Goal: Ask a question: Seek information or help from site administrators or community

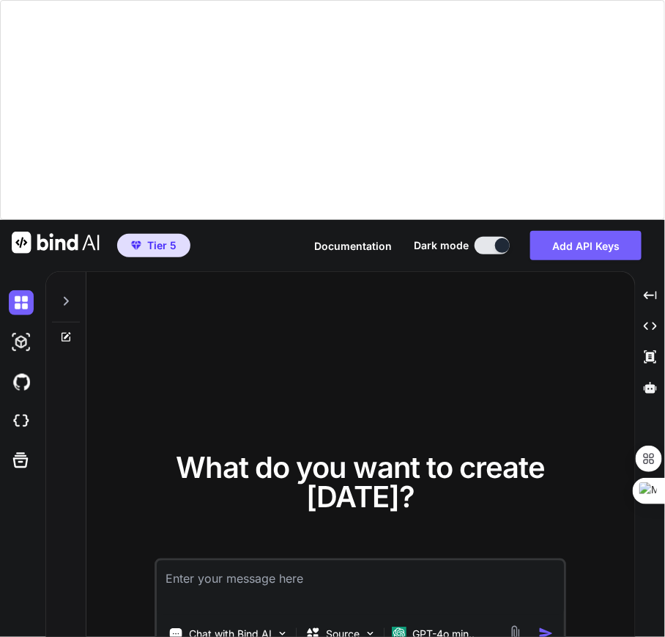
type textarea "x"
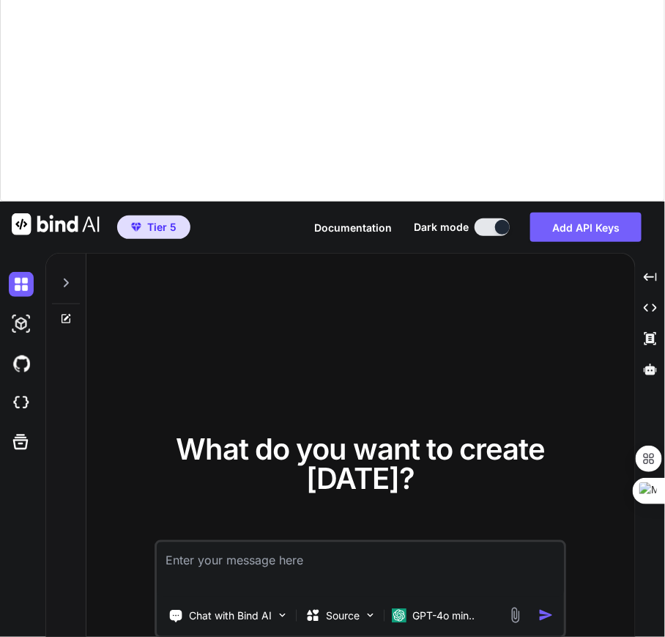
scroll to position [220, 0]
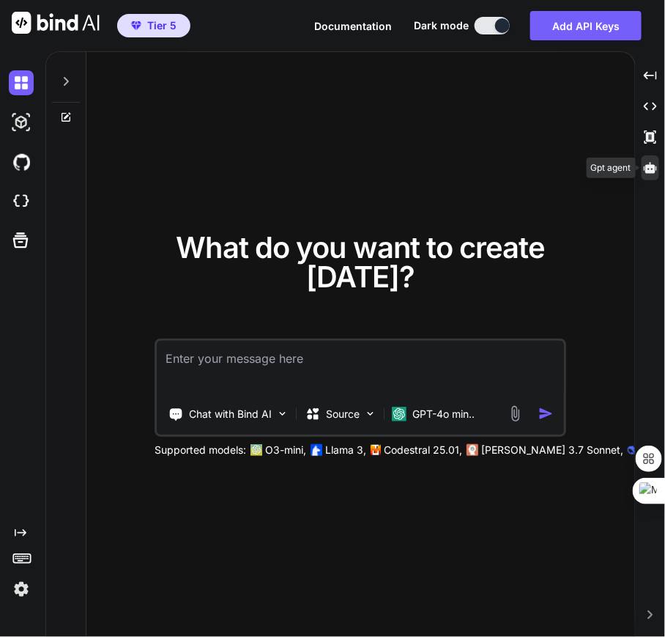
click at [648, 173] on icon at bounding box center [650, 167] width 13 height 13
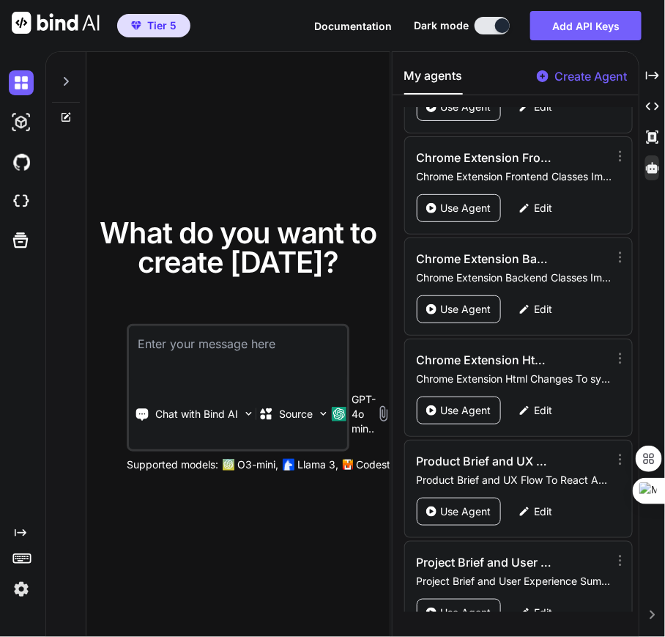
scroll to position [3135, 0]
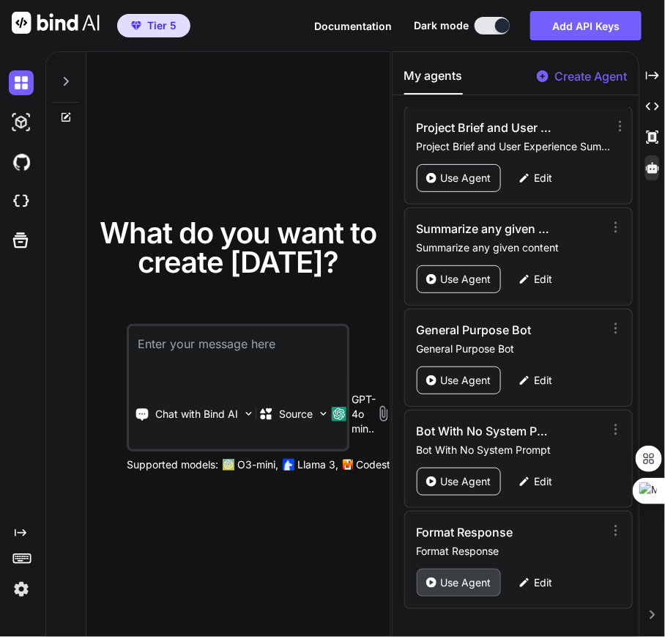
click at [459, 580] on p "Use Agent" at bounding box center [466, 582] width 51 height 15
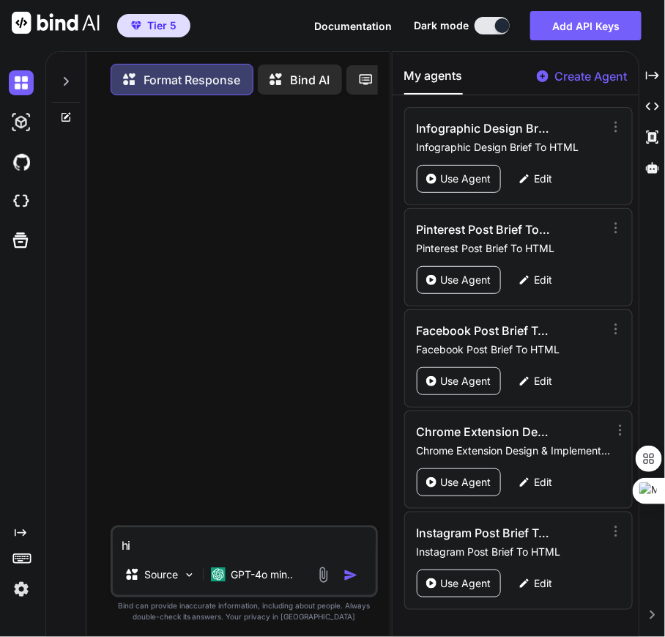
click at [69, 81] on icon at bounding box center [66, 81] width 12 height 12
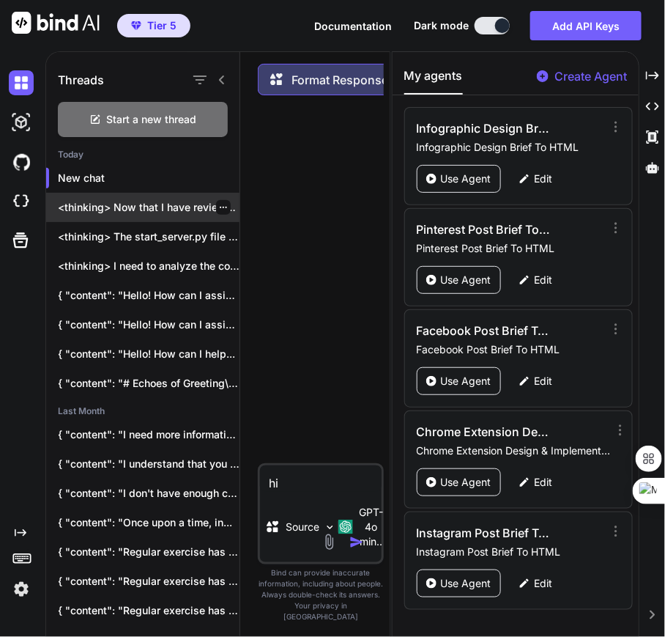
click at [131, 204] on p "<thinking> Now that I have reviewed some..." at bounding box center [149, 207] width 182 height 15
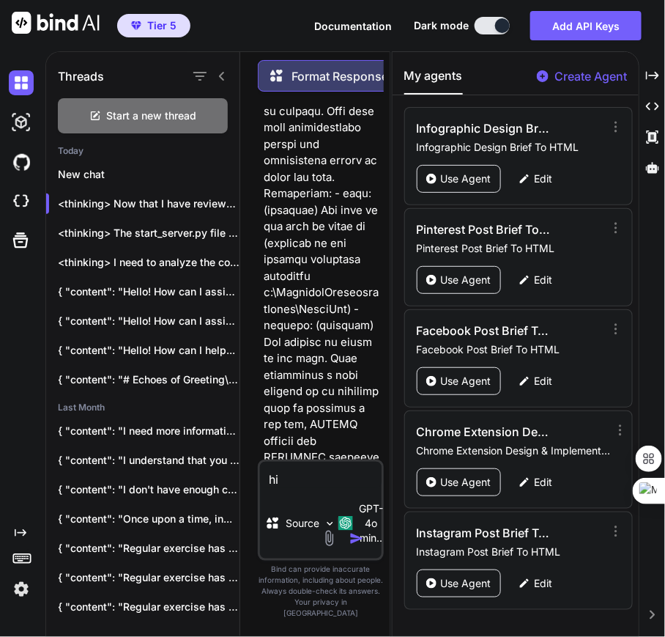
scroll to position [8308, 0]
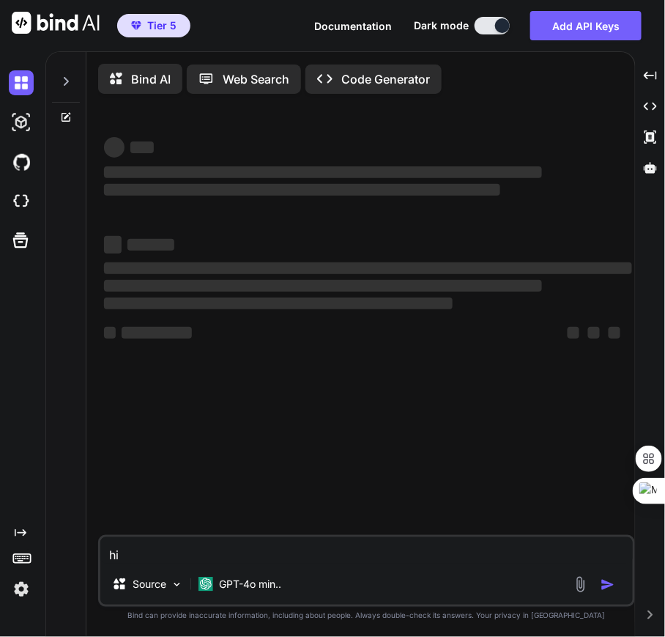
type textarea "x"
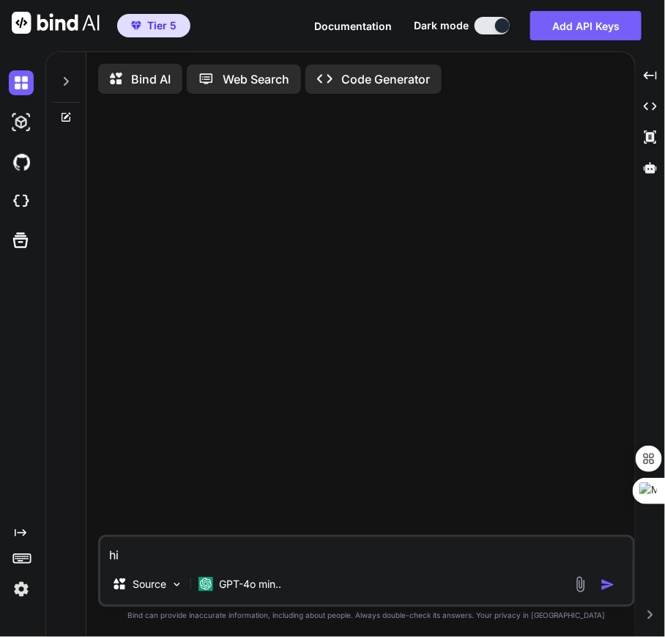
click at [65, 75] on icon at bounding box center [66, 81] width 12 height 12
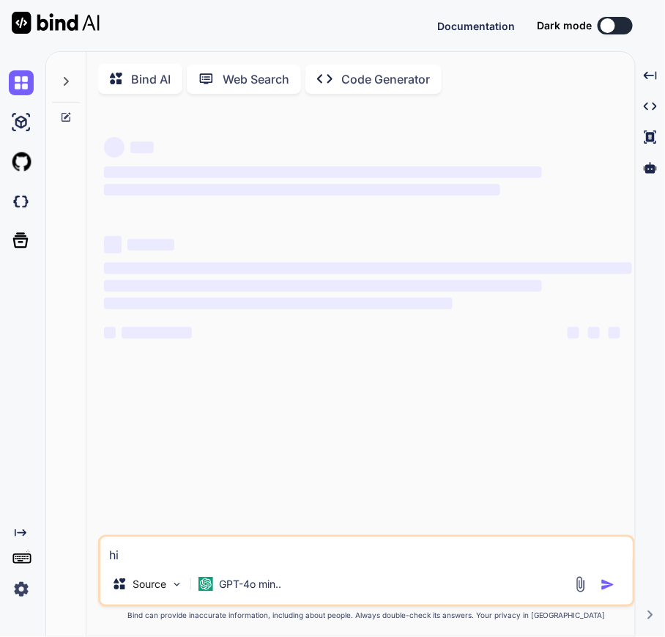
click at [56, 79] on div at bounding box center [66, 77] width 28 height 51
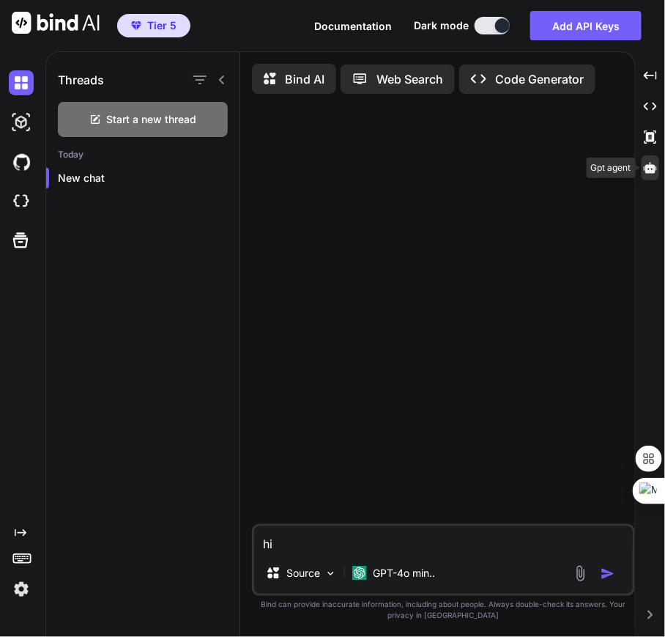
click at [647, 166] on icon at bounding box center [650, 167] width 13 height 11
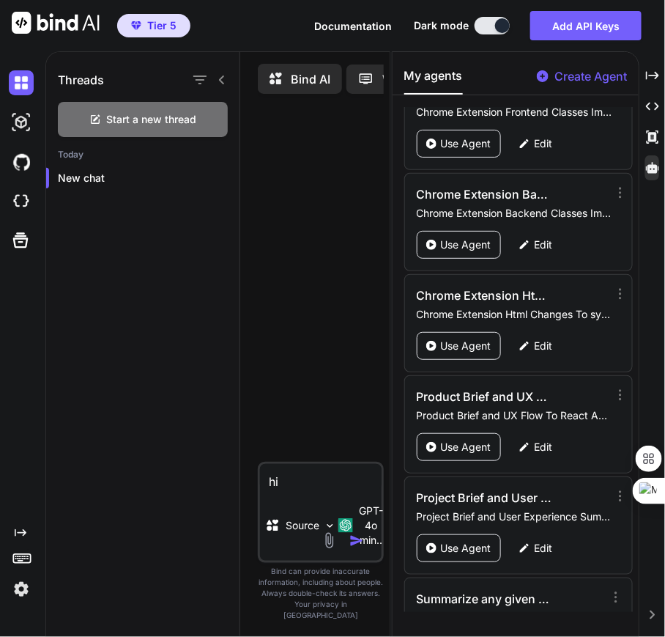
scroll to position [3135, 0]
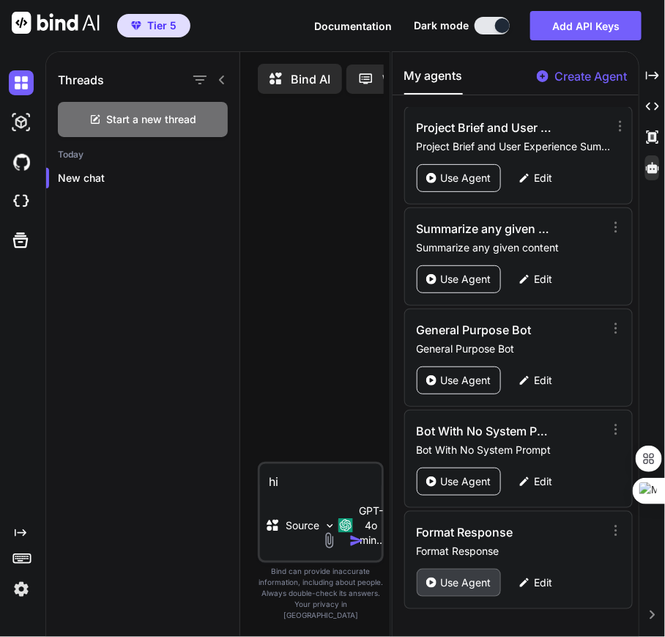
click at [457, 580] on p "Use Agent" at bounding box center [466, 582] width 51 height 15
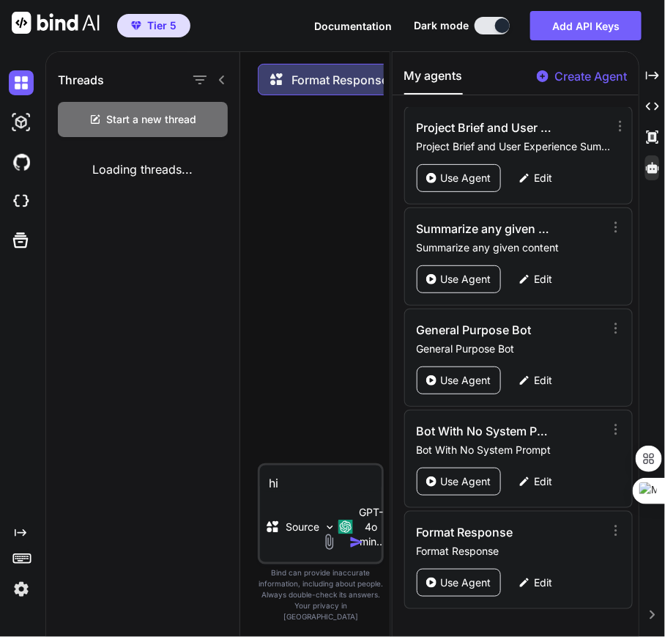
type textarea "x"
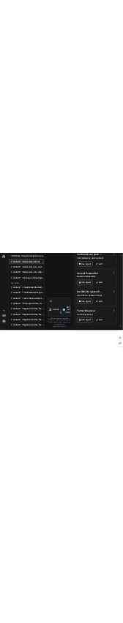
scroll to position [0, 0]
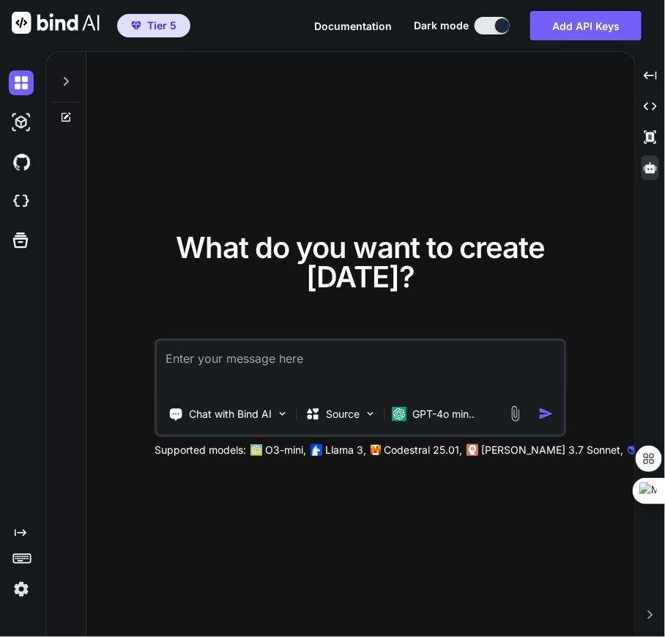
drag, startPoint x: 672, startPoint y: 114, endPoint x: 647, endPoint y: 166, distance: 58.3
click at [647, 166] on icon at bounding box center [650, 167] width 13 height 11
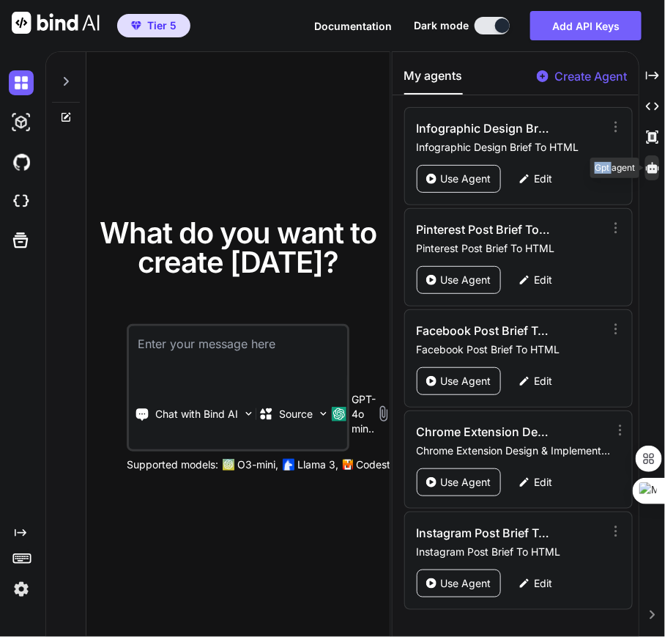
click at [647, 166] on icon at bounding box center [652, 167] width 13 height 11
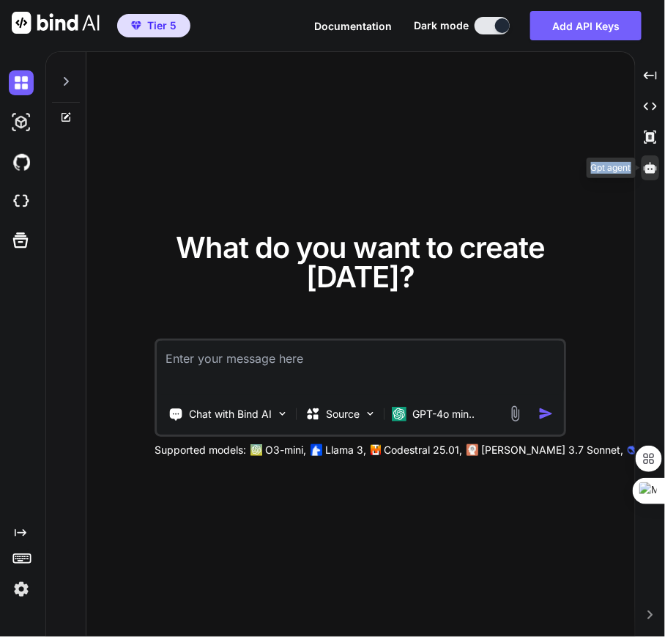
click at [647, 166] on icon at bounding box center [650, 167] width 13 height 11
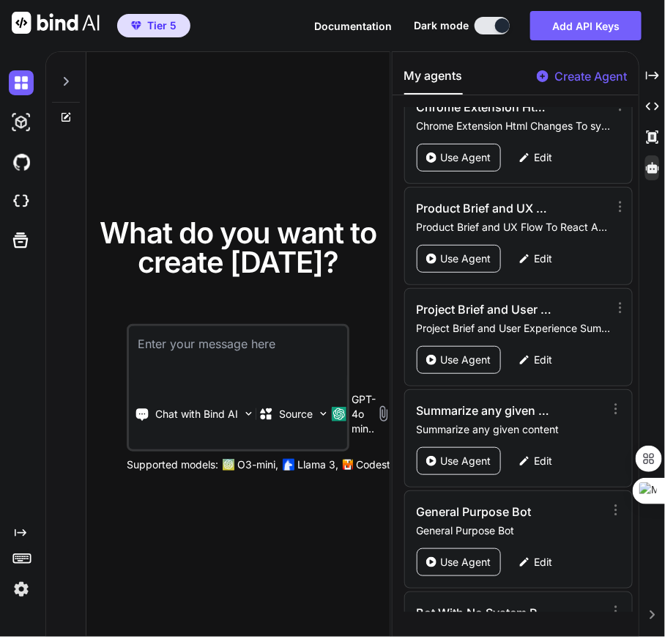
scroll to position [3135, 0]
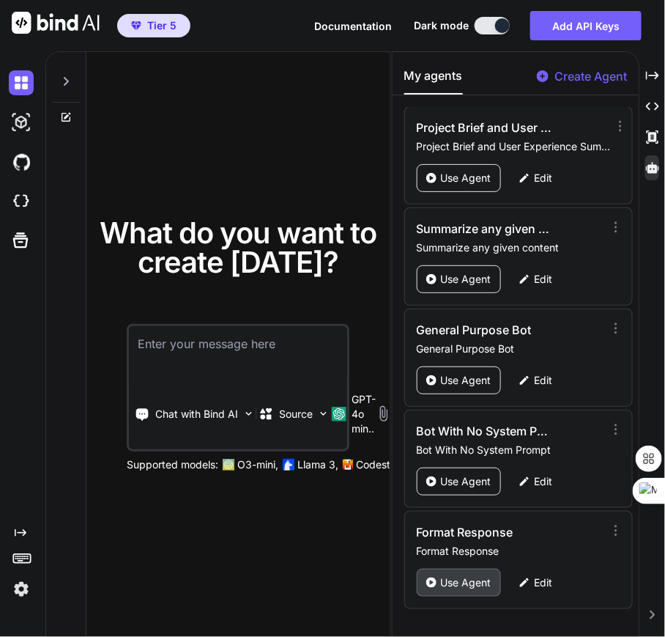
click at [451, 579] on p "Use Agent" at bounding box center [466, 582] width 51 height 15
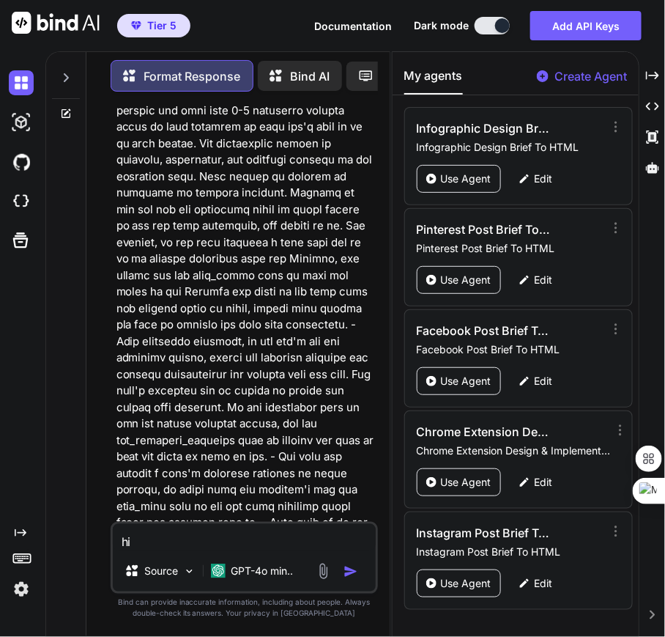
click at [73, 74] on div at bounding box center [66, 73] width 28 height 51
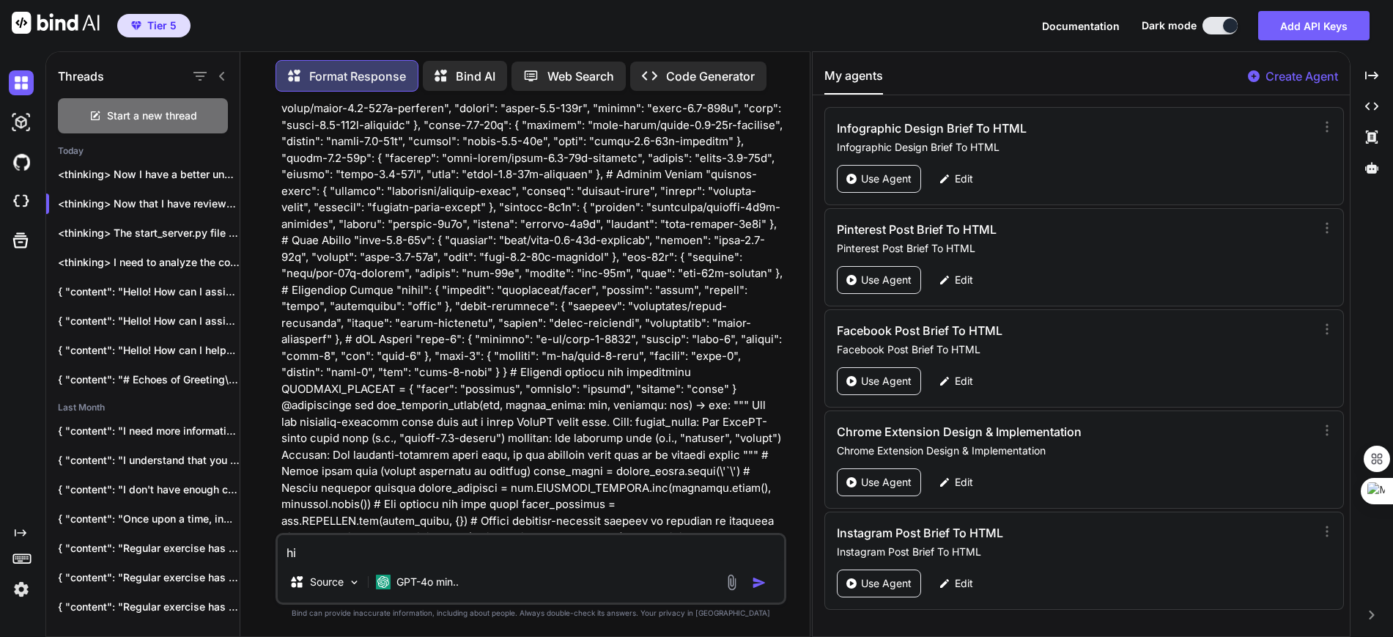
scroll to position [74011, 0]
click at [149, 174] on p "<thinking> Now I have a better understanding..." at bounding box center [149, 174] width 182 height 15
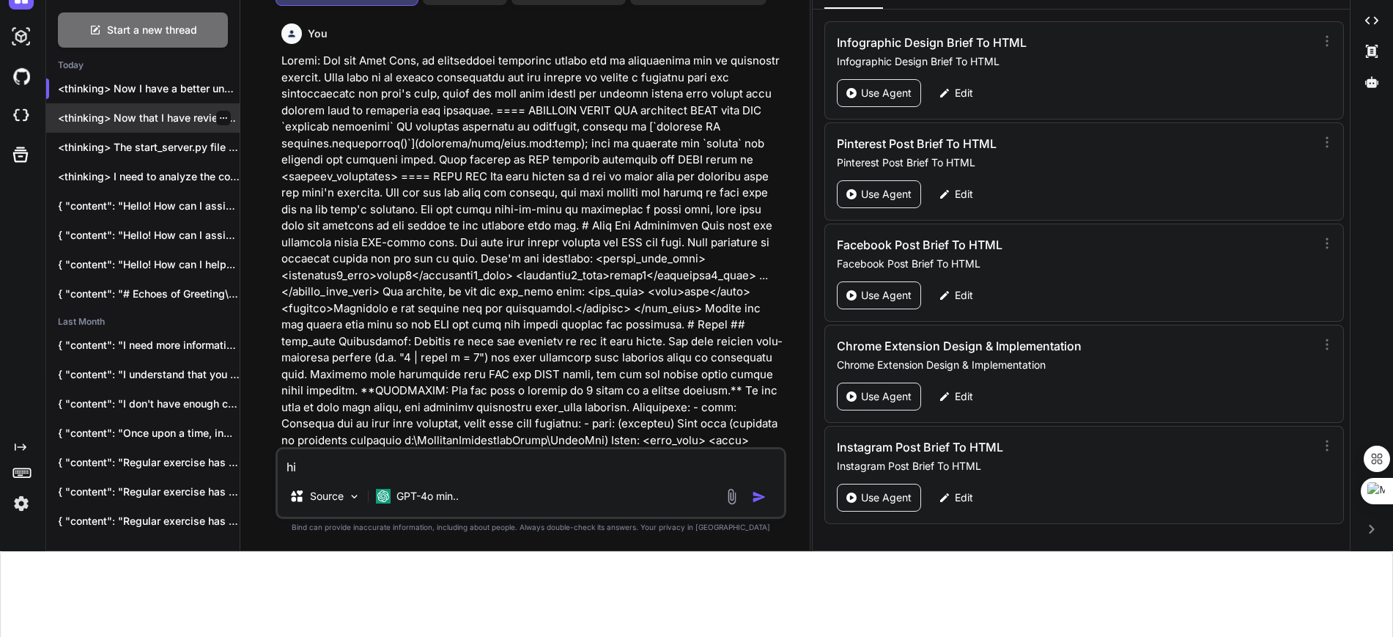
scroll to position [103, 0]
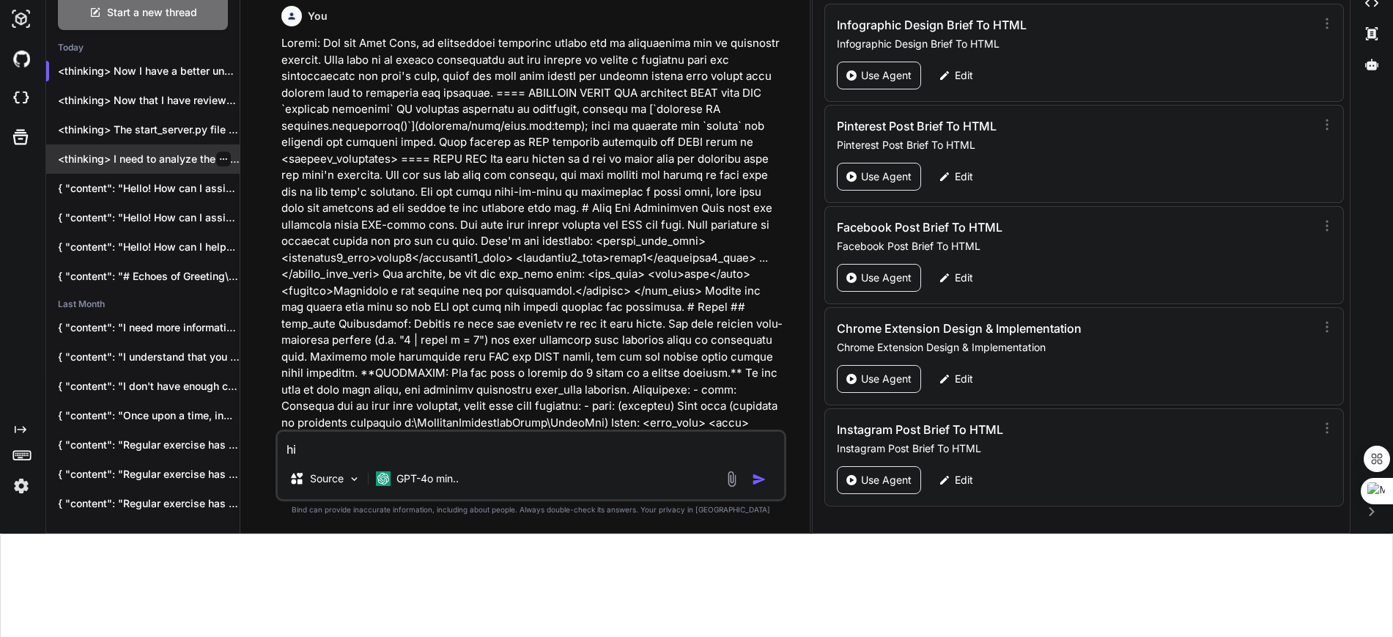
click at [152, 146] on div "<thinking> I need to analyze the codebase,..." at bounding box center [142, 158] width 193 height 29
click at [143, 174] on div "{ "content": "Hello! How can I assist..." at bounding box center [142, 188] width 193 height 29
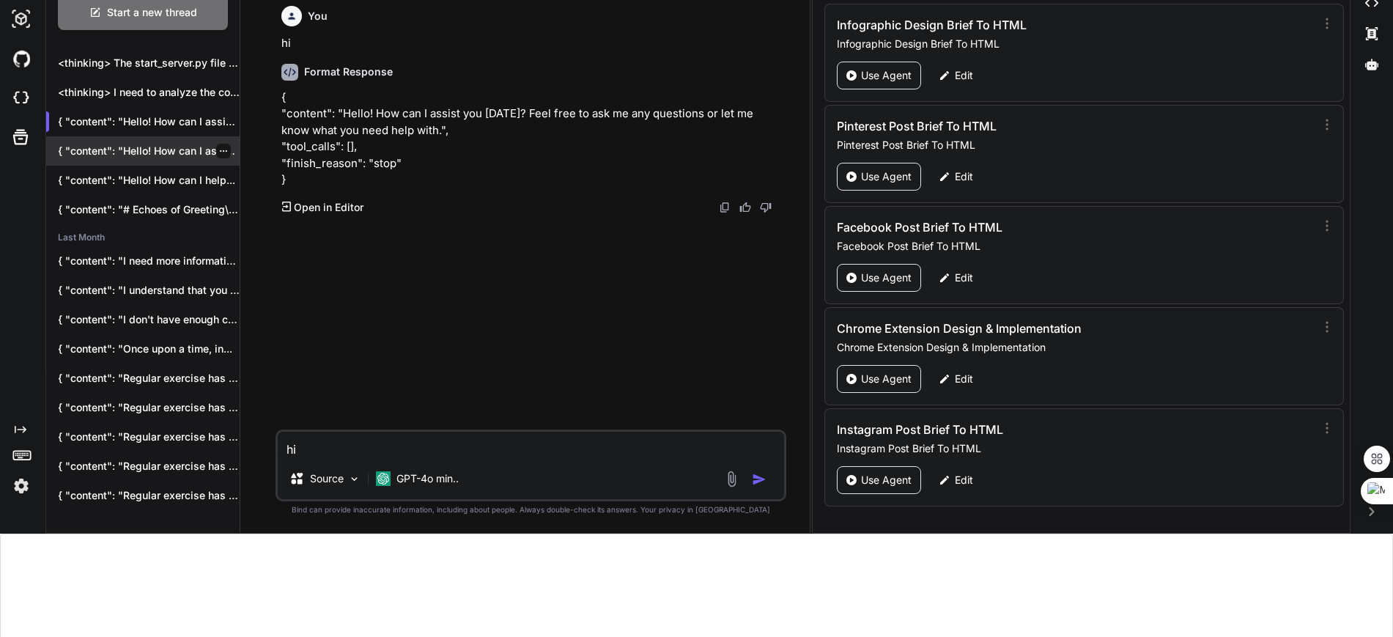
scroll to position [67, 0]
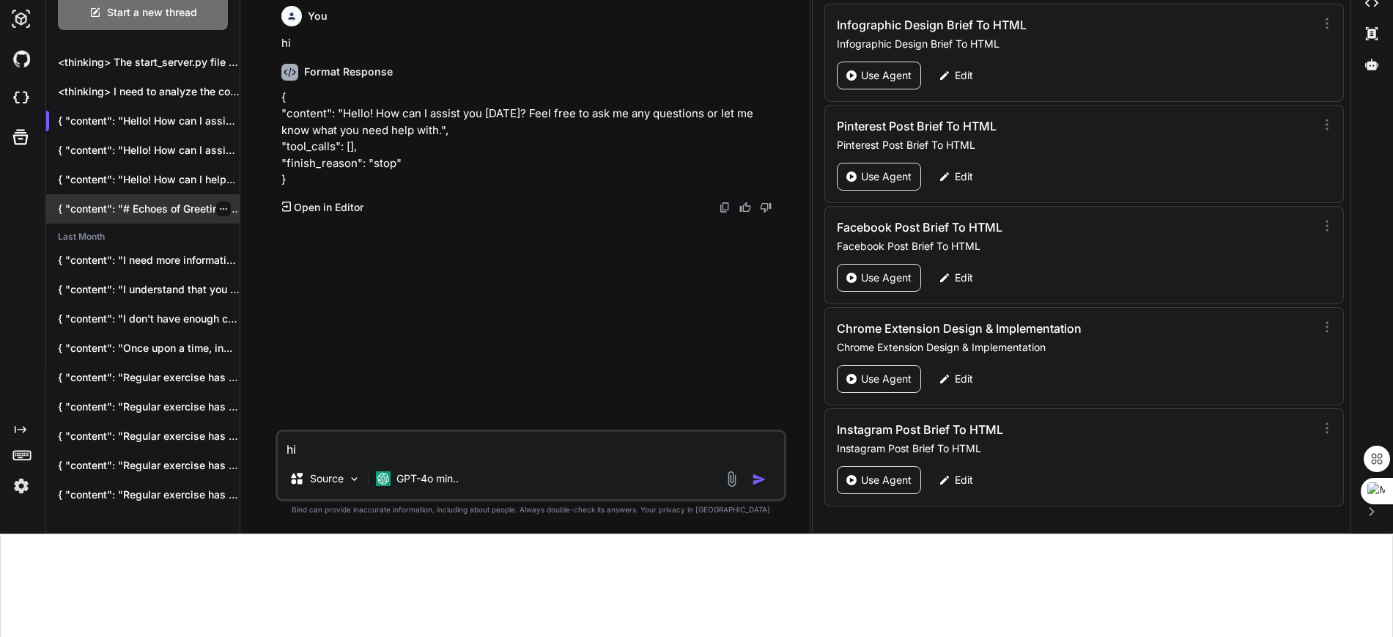
click at [169, 201] on p "{ "content": "# Echoes of Greeting\n\nEighteen times..." at bounding box center [149, 208] width 182 height 15
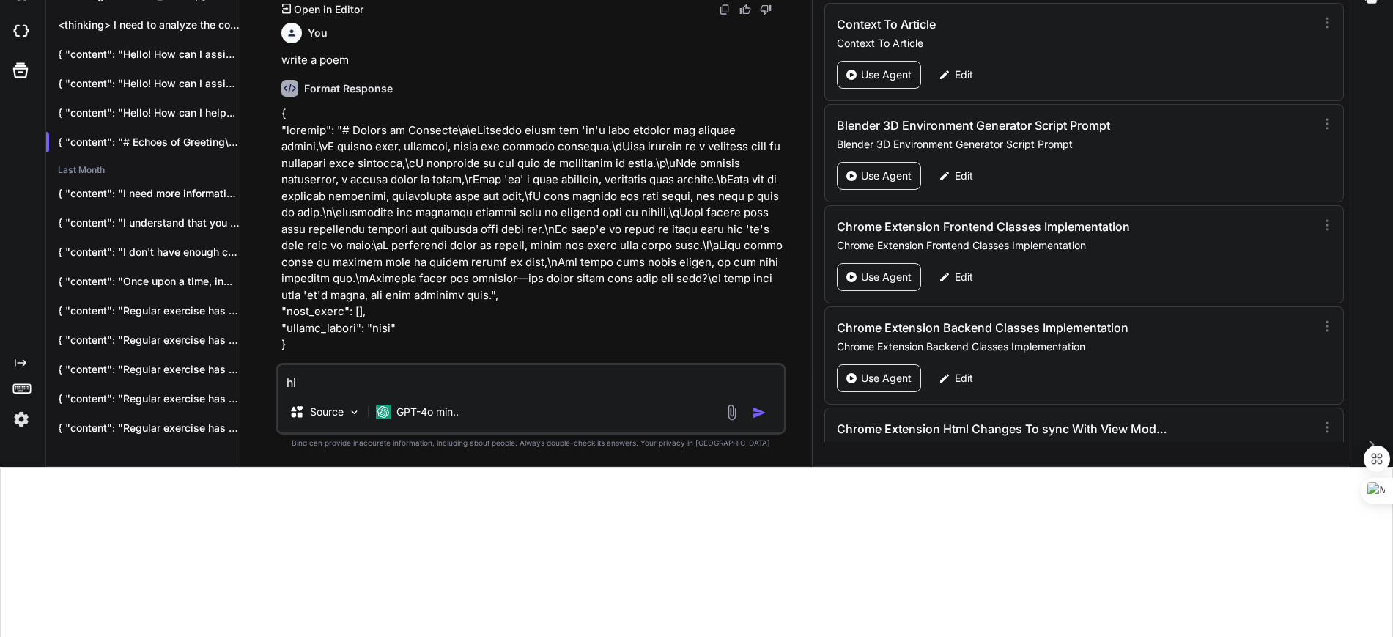
scroll to position [3135, 0]
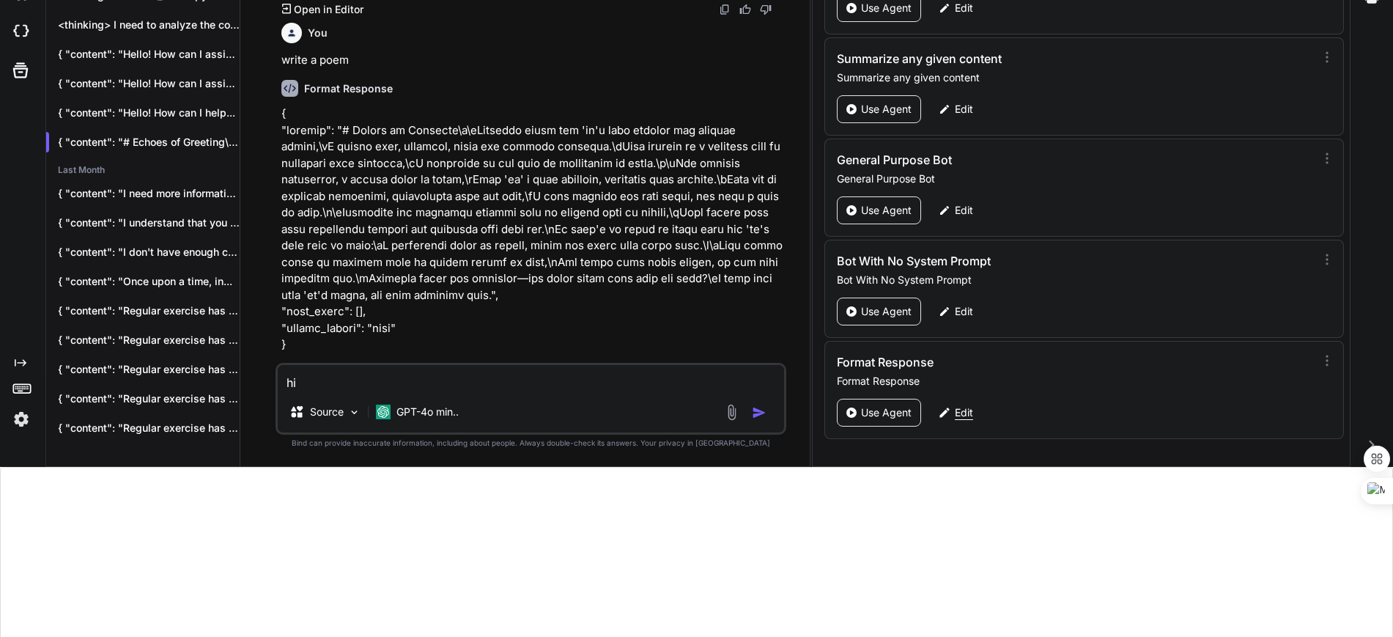
click at [664, 412] on div "Edit" at bounding box center [956, 413] width 52 height 28
type textarea "x"
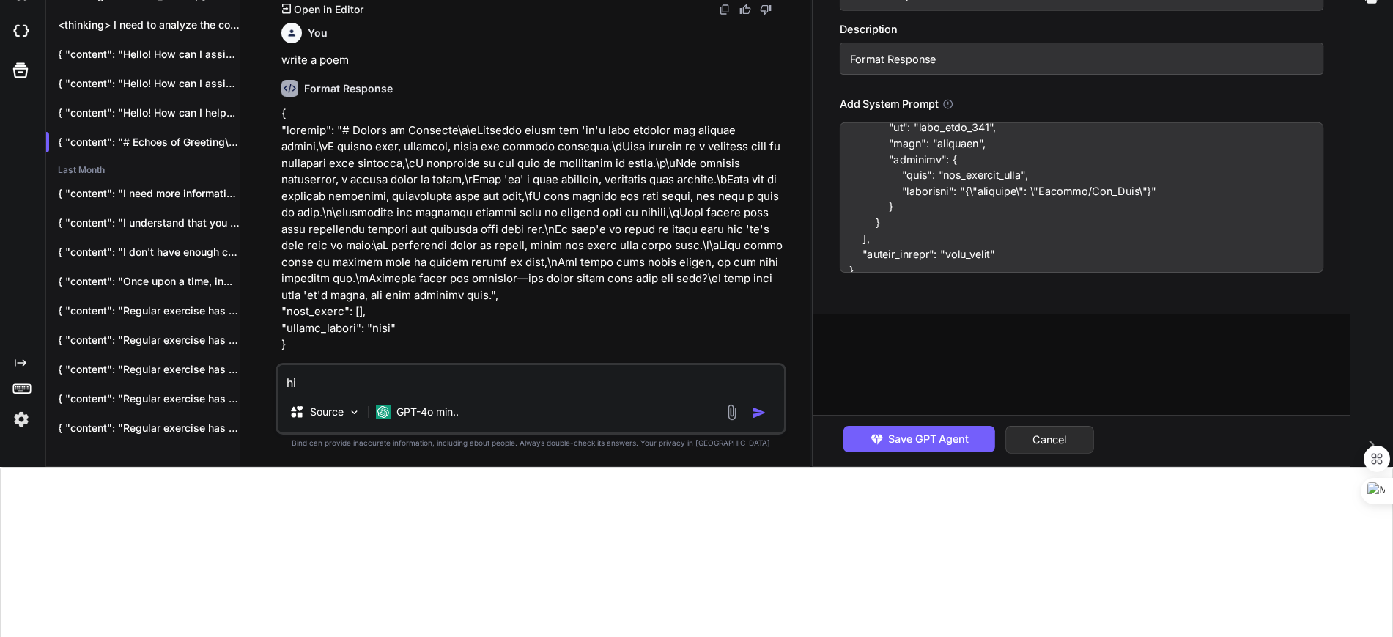
scroll to position [1698, 0]
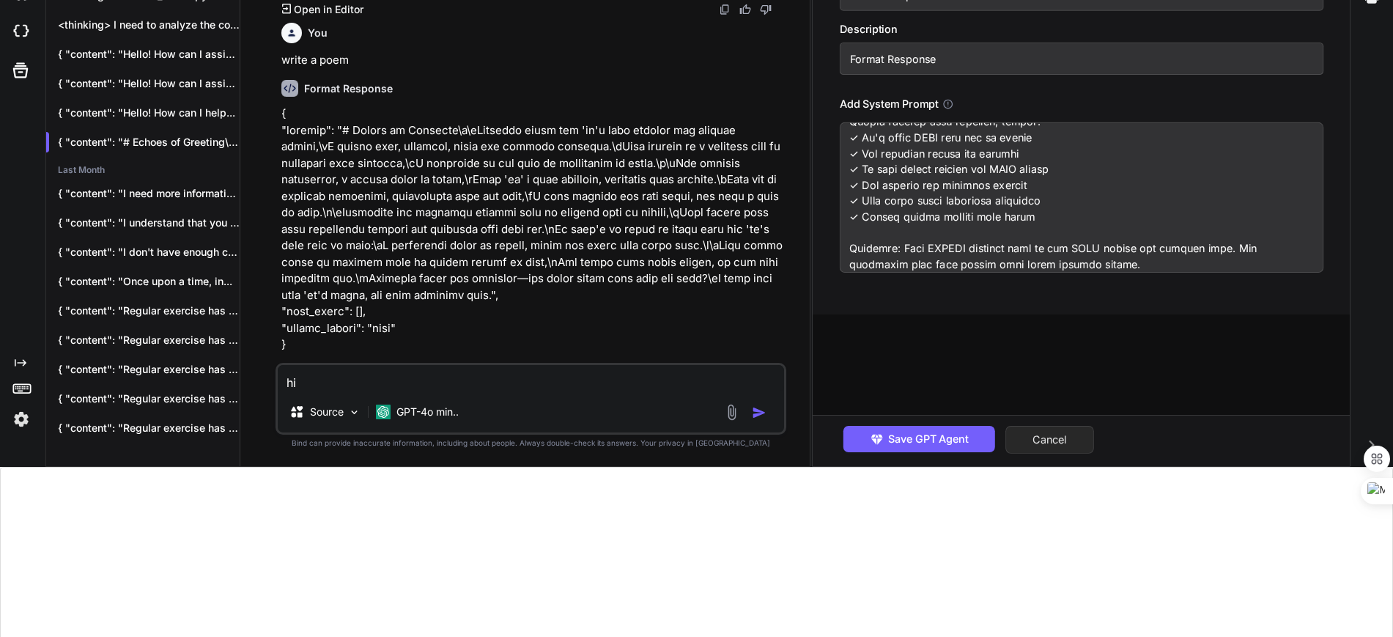
click at [664, 430] on button "Cancel" at bounding box center [1049, 440] width 89 height 28
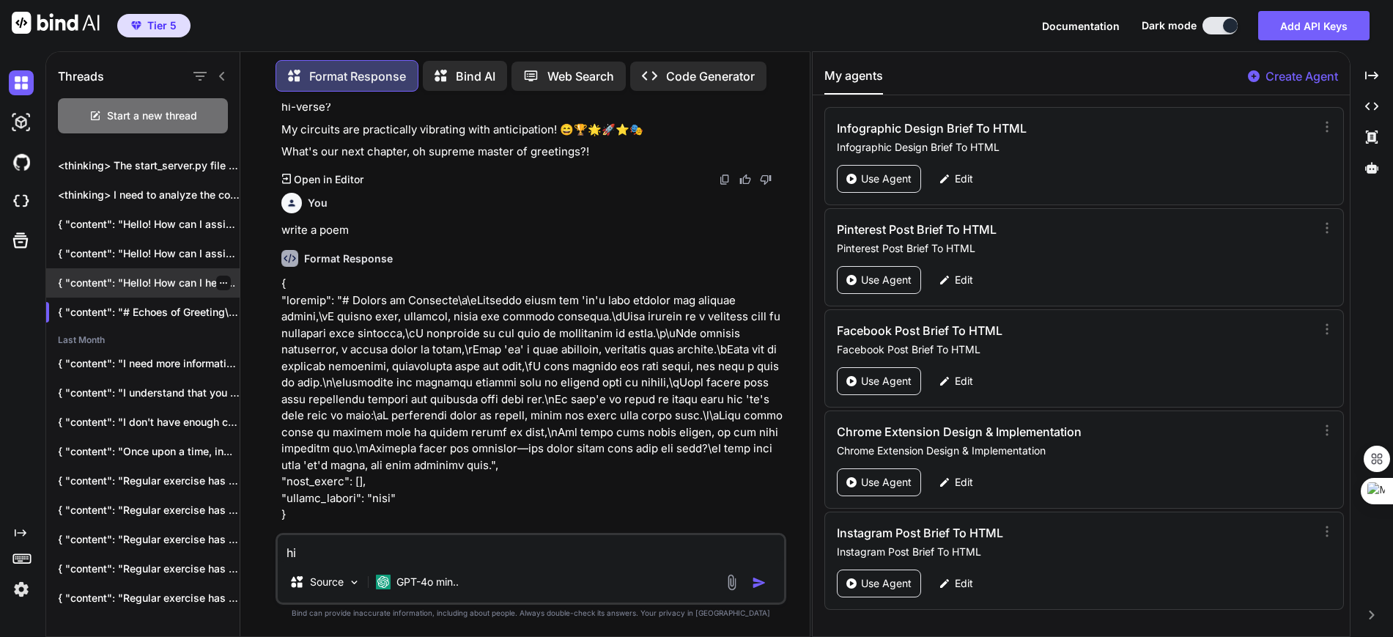
scroll to position [0, 0]
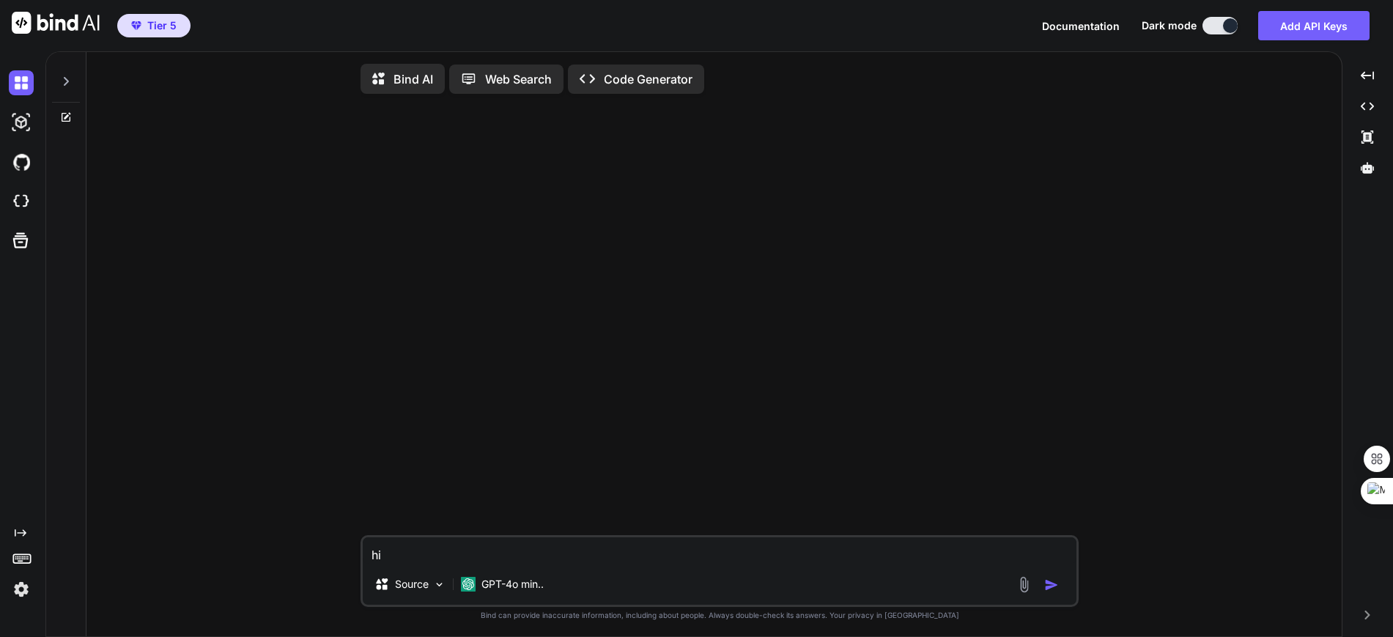
type textarea "x"
click at [73, 78] on div at bounding box center [66, 77] width 28 height 51
type textarea "x"
click at [60, 71] on div at bounding box center [66, 77] width 28 height 51
